Goal: Feedback & Contribution: Submit feedback/report problem

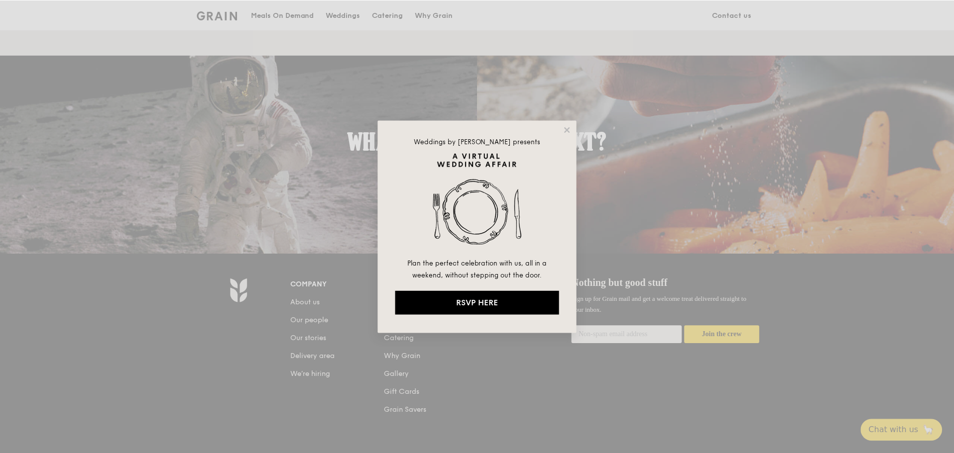
scroll to position [896, 0]
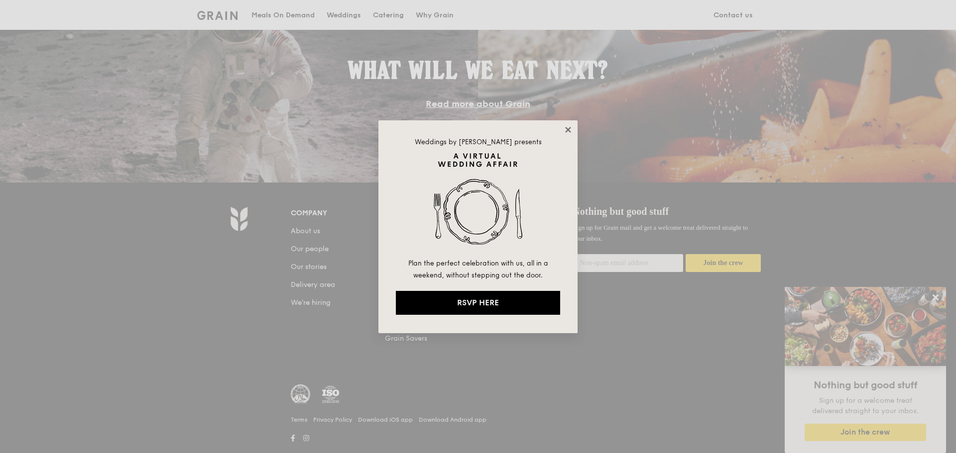
click at [566, 128] on icon at bounding box center [567, 129] width 5 height 5
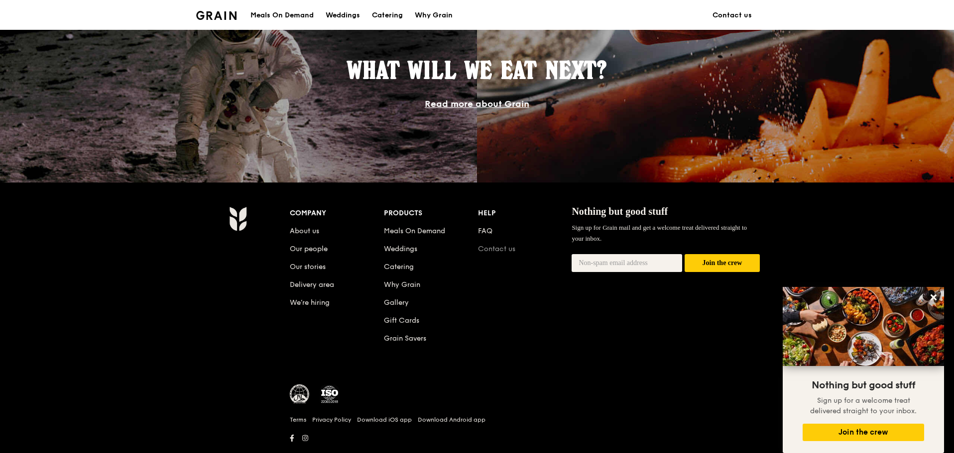
click at [486, 246] on link "Contact us" at bounding box center [496, 249] width 37 height 8
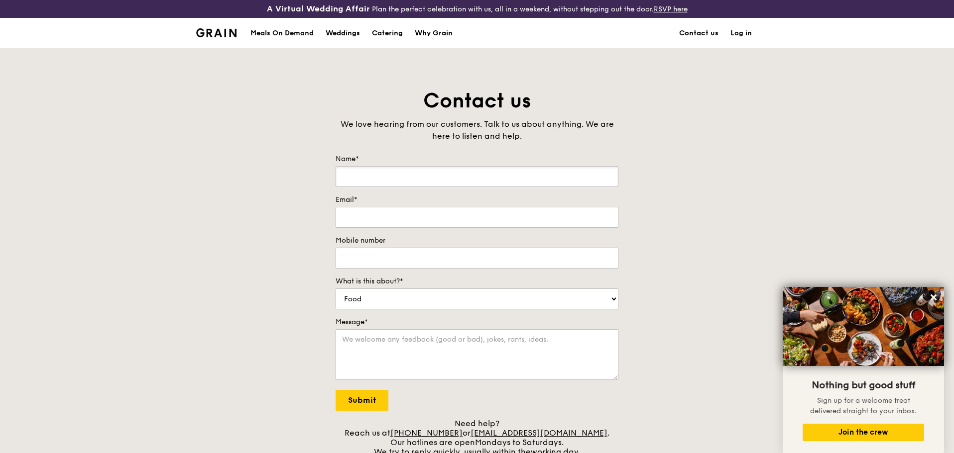
click at [423, 179] on input "Name*" at bounding box center [477, 176] width 283 height 21
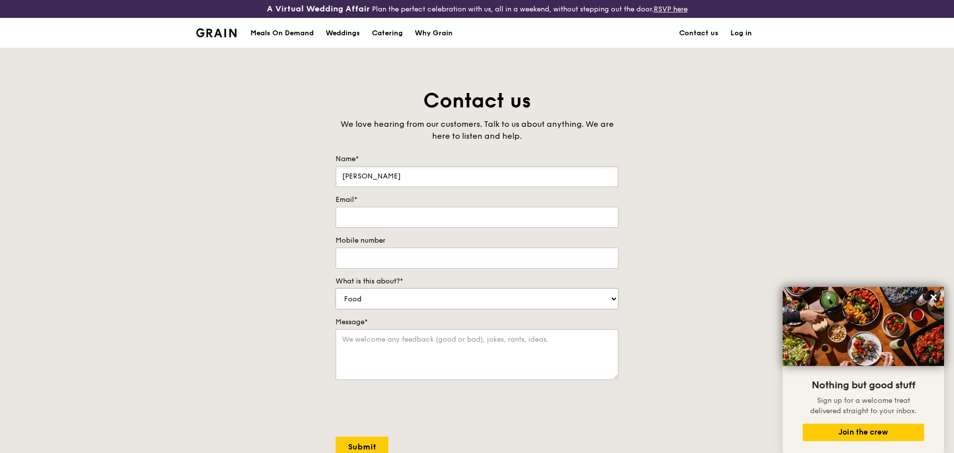
type input "[PERSON_NAME]"
type input "[PERSON_NAME][EMAIL_ADDRESS][DOMAIN_NAME]"
type input "97392536"
click at [406, 354] on textarea "Message*" at bounding box center [477, 355] width 283 height 51
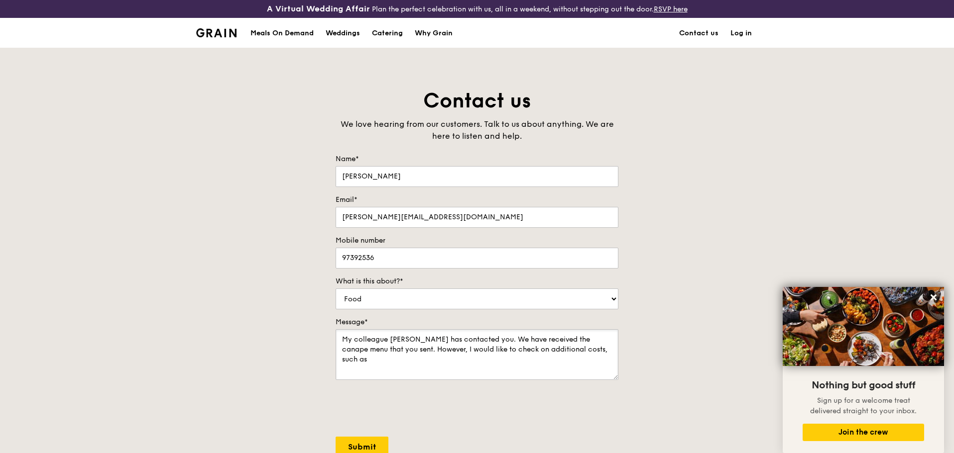
click at [597, 350] on textarea "My colleague [PERSON_NAME] has contacted you. We have received the canape menu …" at bounding box center [477, 355] width 283 height 51
type textarea "My colleague [PERSON_NAME] has contacted you. We have received the canape menu …"
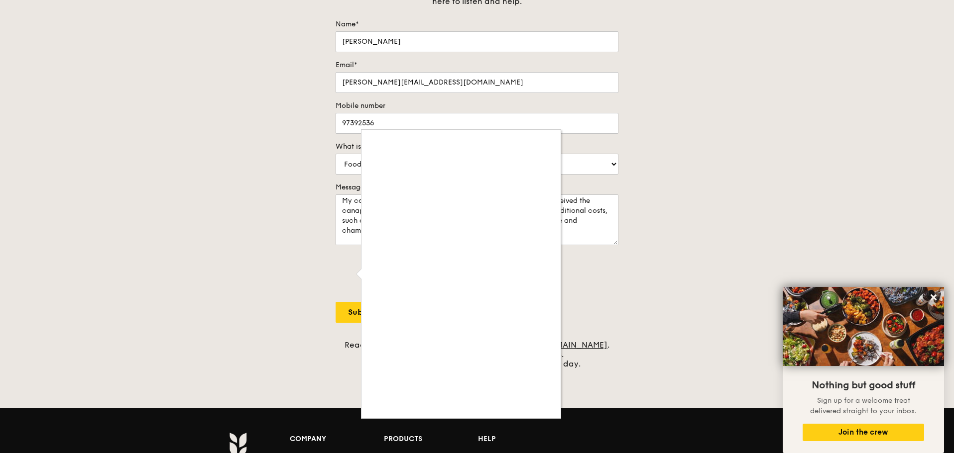
scroll to position [149, 0]
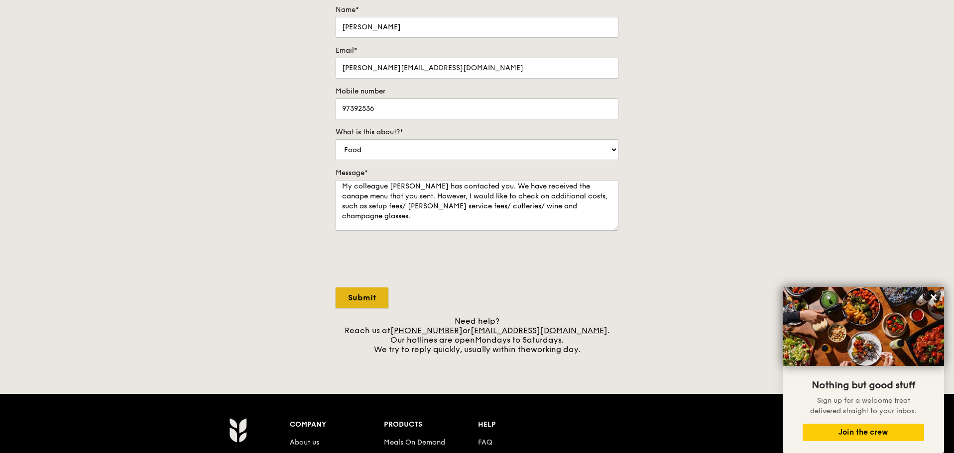
click at [368, 291] on input "Submit" at bounding box center [362, 298] width 53 height 21
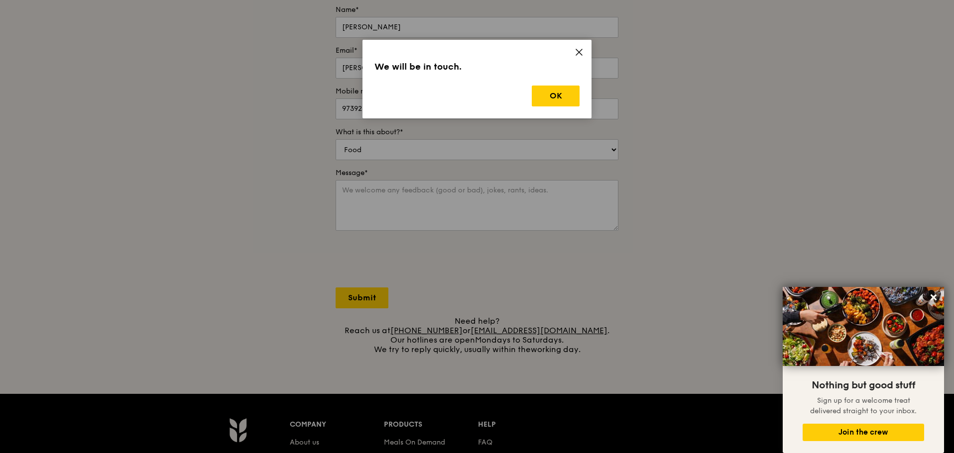
scroll to position [0, 0]
click at [568, 94] on button "OK" at bounding box center [556, 96] width 48 height 21
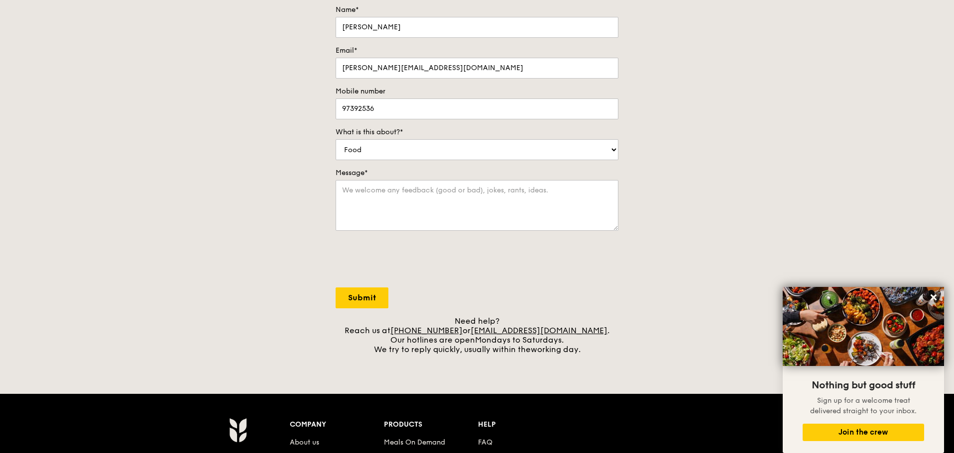
click at [842, 216] on div "Contact us We love hearing from our customers. Talk to us about anything. We ar…" at bounding box center [477, 146] width 954 height 416
